Goal: Find specific page/section: Find specific page/section

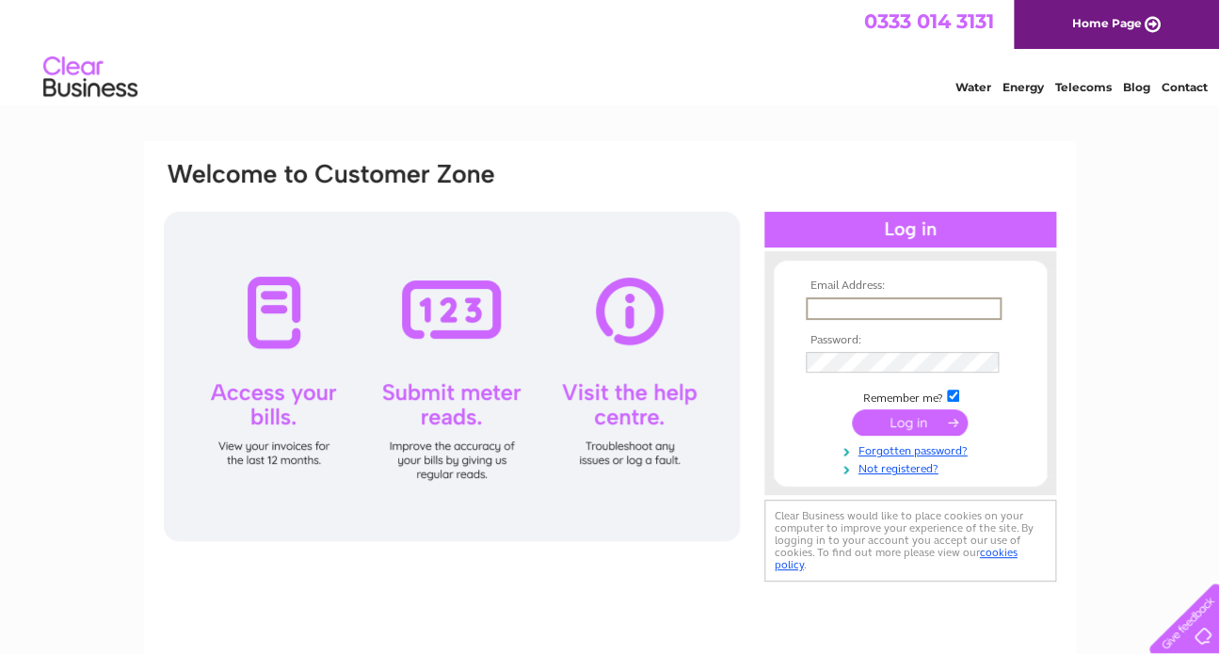
click at [820, 299] on input "text" at bounding box center [904, 308] width 196 height 23
type input "[EMAIL_ADDRESS][DOMAIN_NAME]"
click at [903, 420] on input "submit" at bounding box center [910, 422] width 116 height 26
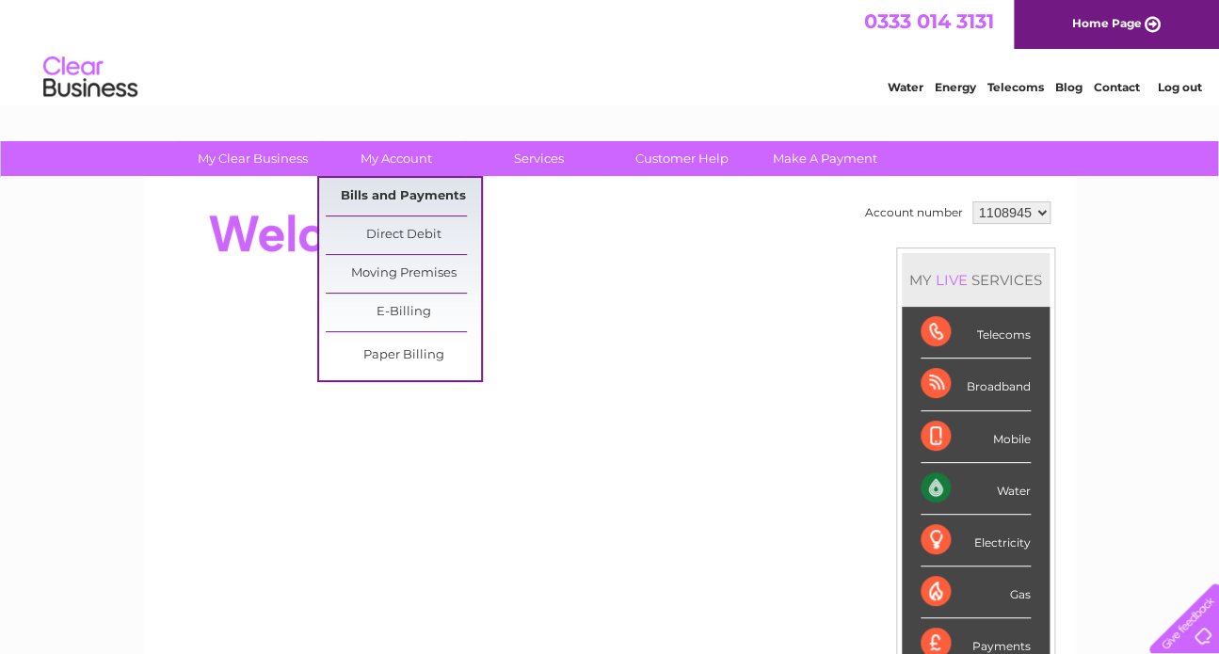
click at [383, 186] on link "Bills and Payments" at bounding box center [403, 197] width 155 height 38
click at [394, 197] on link "Bills and Payments" at bounding box center [403, 197] width 155 height 38
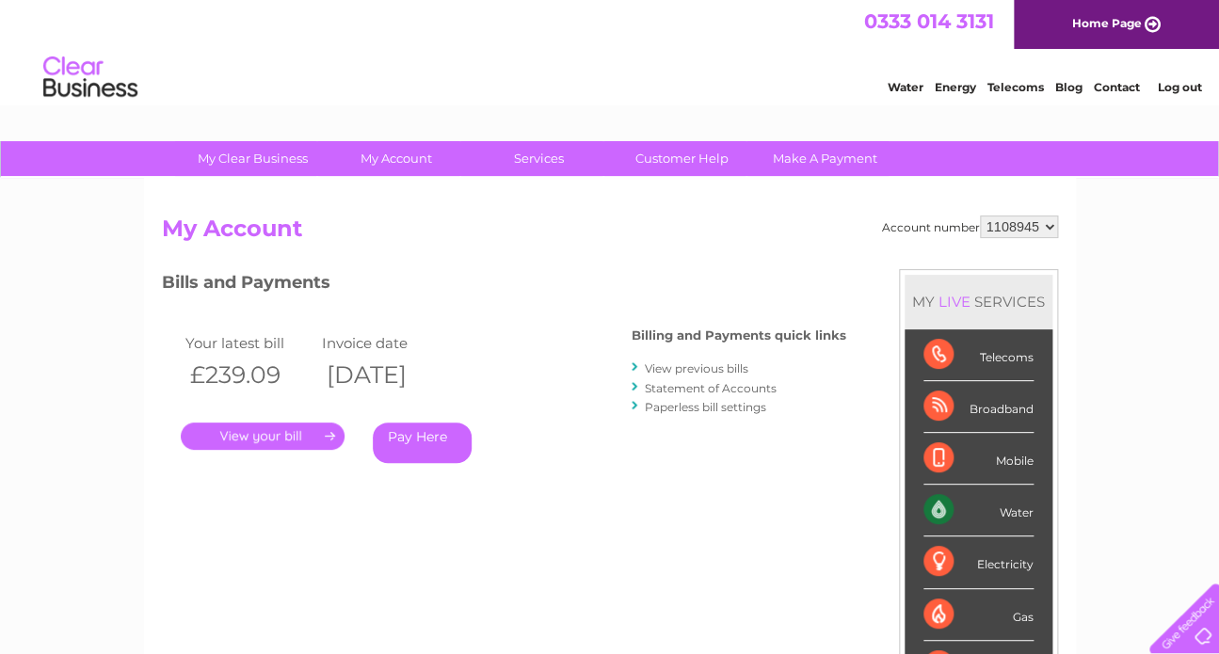
click at [267, 426] on link "." at bounding box center [263, 436] width 164 height 27
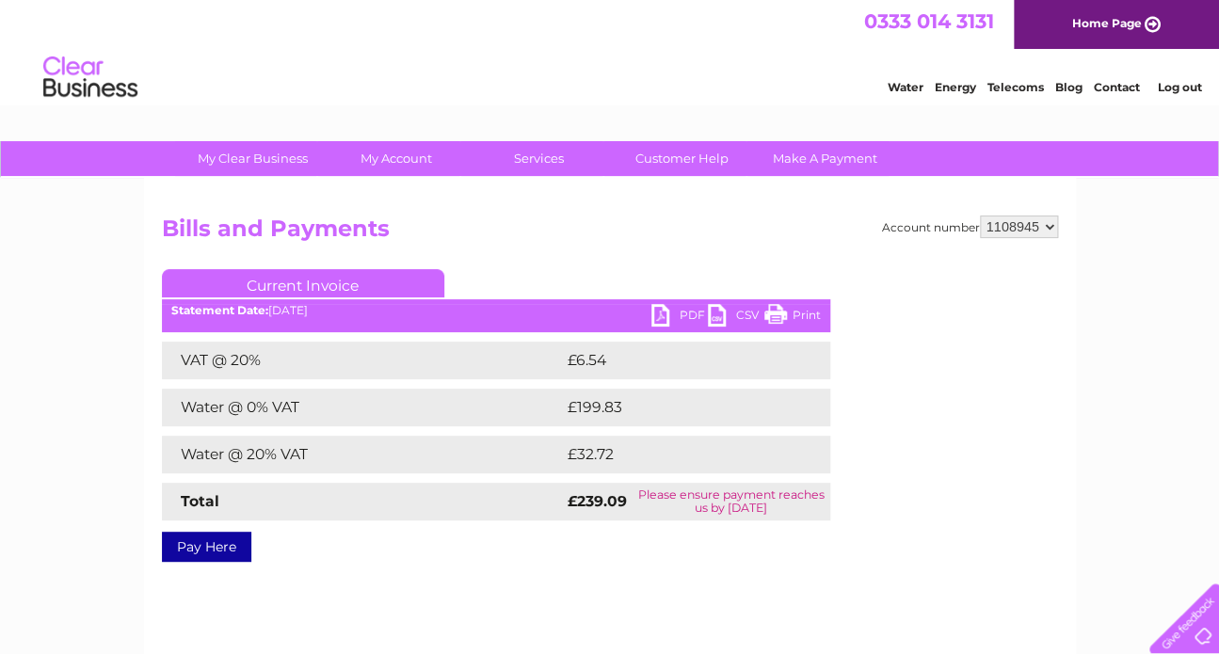
click at [658, 313] on link "PDF" at bounding box center [679, 317] width 56 height 27
